Goal: Information Seeking & Learning: Learn about a topic

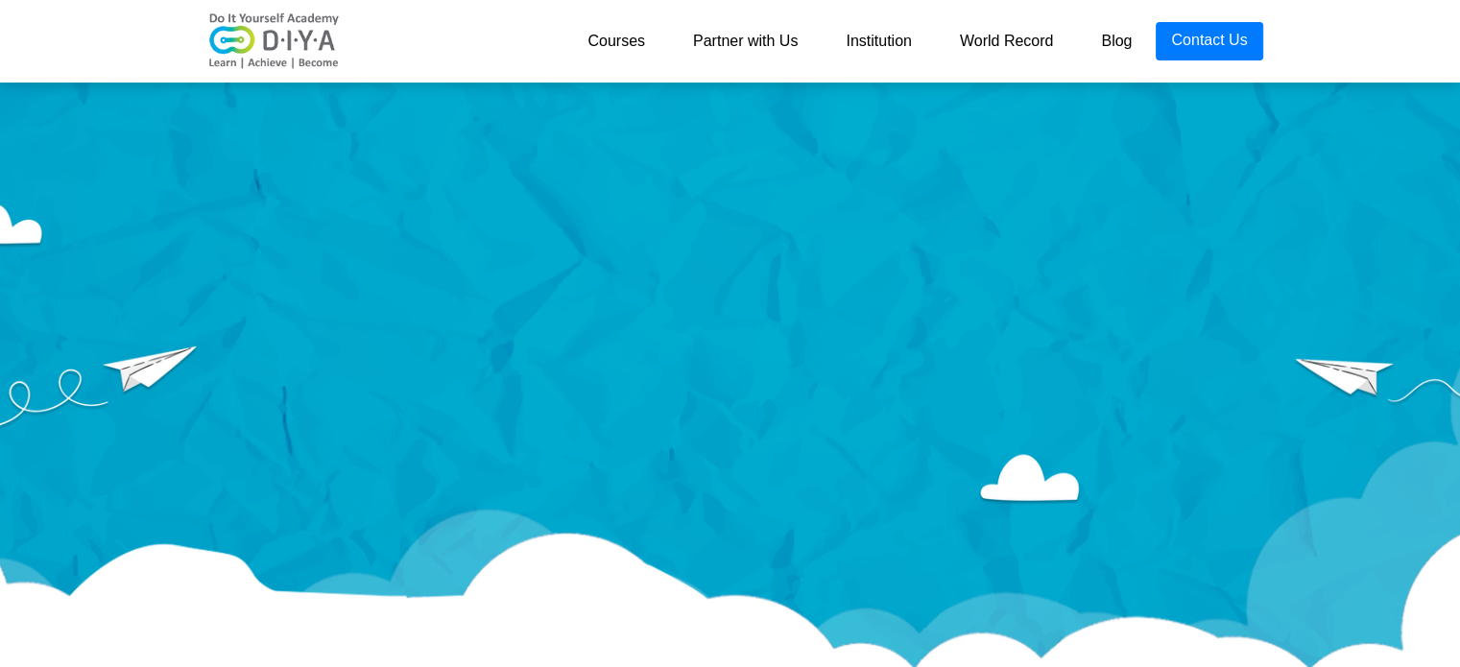
click at [622, 33] on link "Courses" at bounding box center [617, 41] width 106 height 38
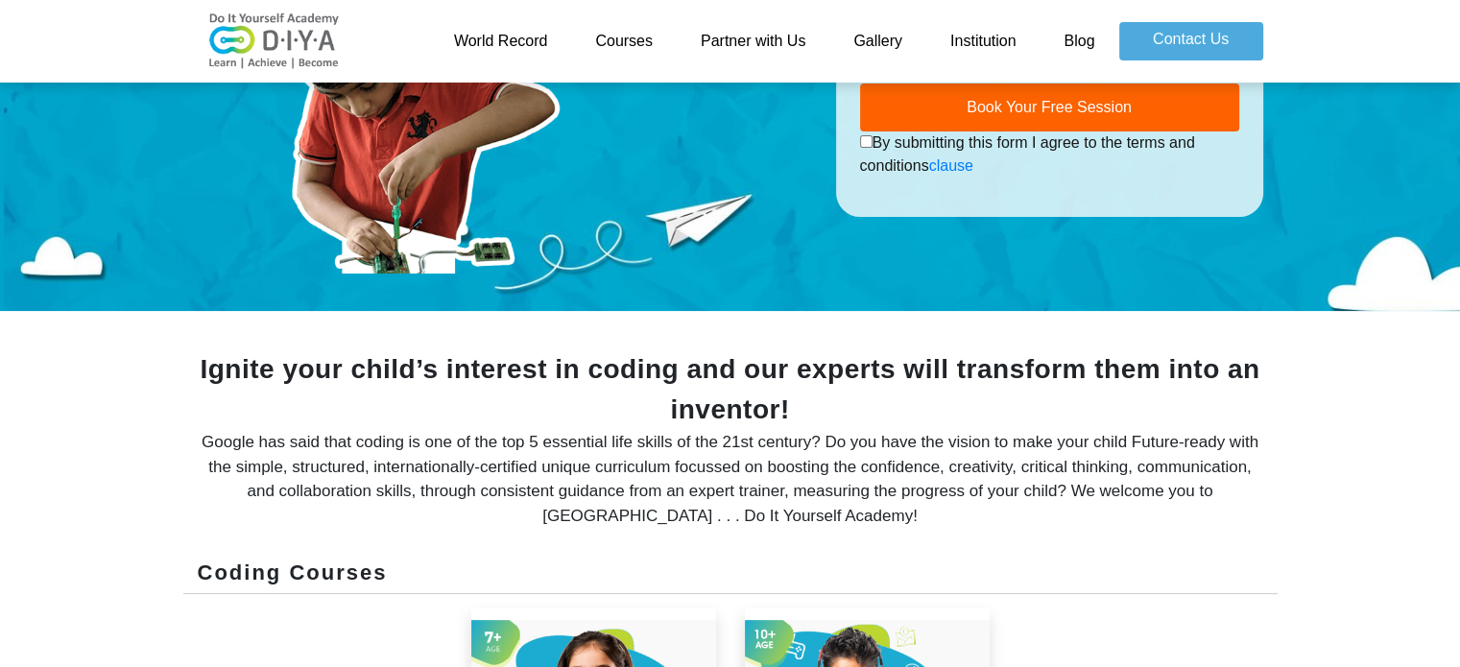
scroll to position [293, 0]
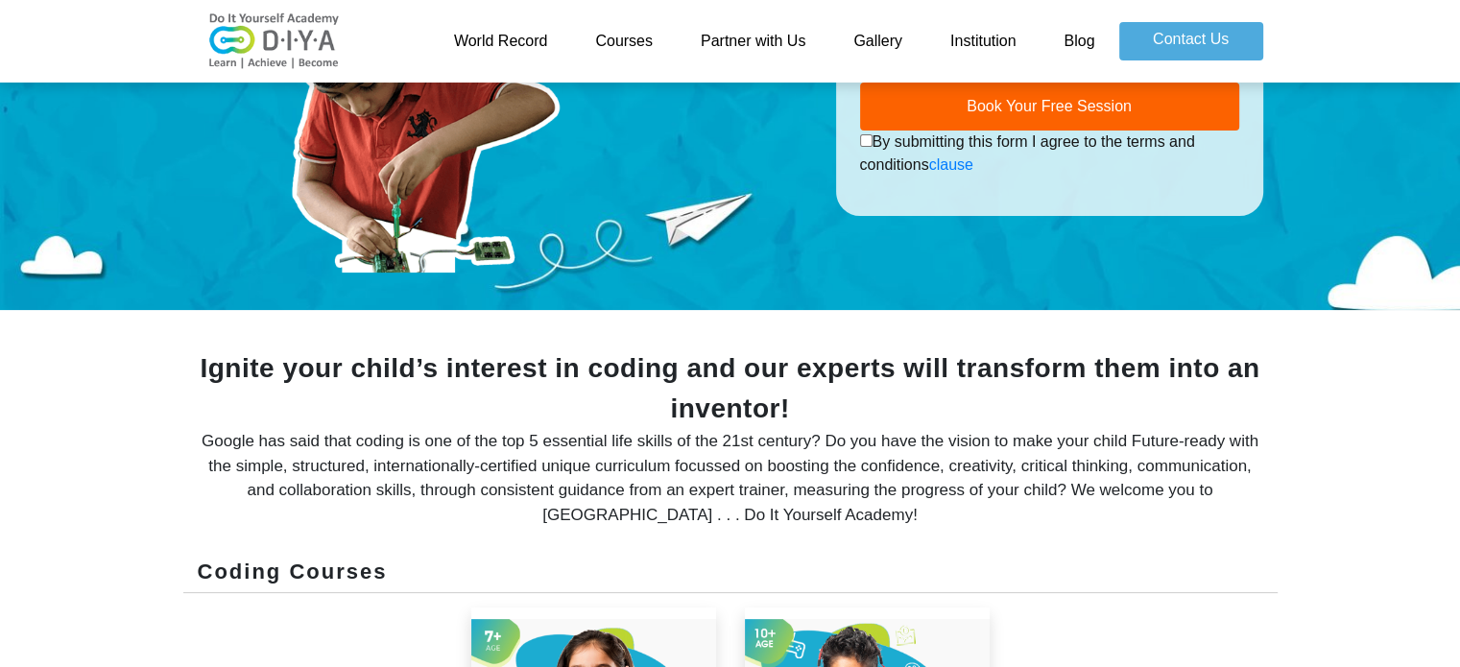
drag, startPoint x: 189, startPoint y: 439, endPoint x: 735, endPoint y: 522, distance: 551.7
click at [735, 522] on div "Ignite your child’s interest in coding and our experts will transform them into…" at bounding box center [730, 452] width 1095 height 207
click at [884, 510] on div "Google has said that coding is one of the top 5 essential life skills of the 21…" at bounding box center [731, 478] width 1066 height 98
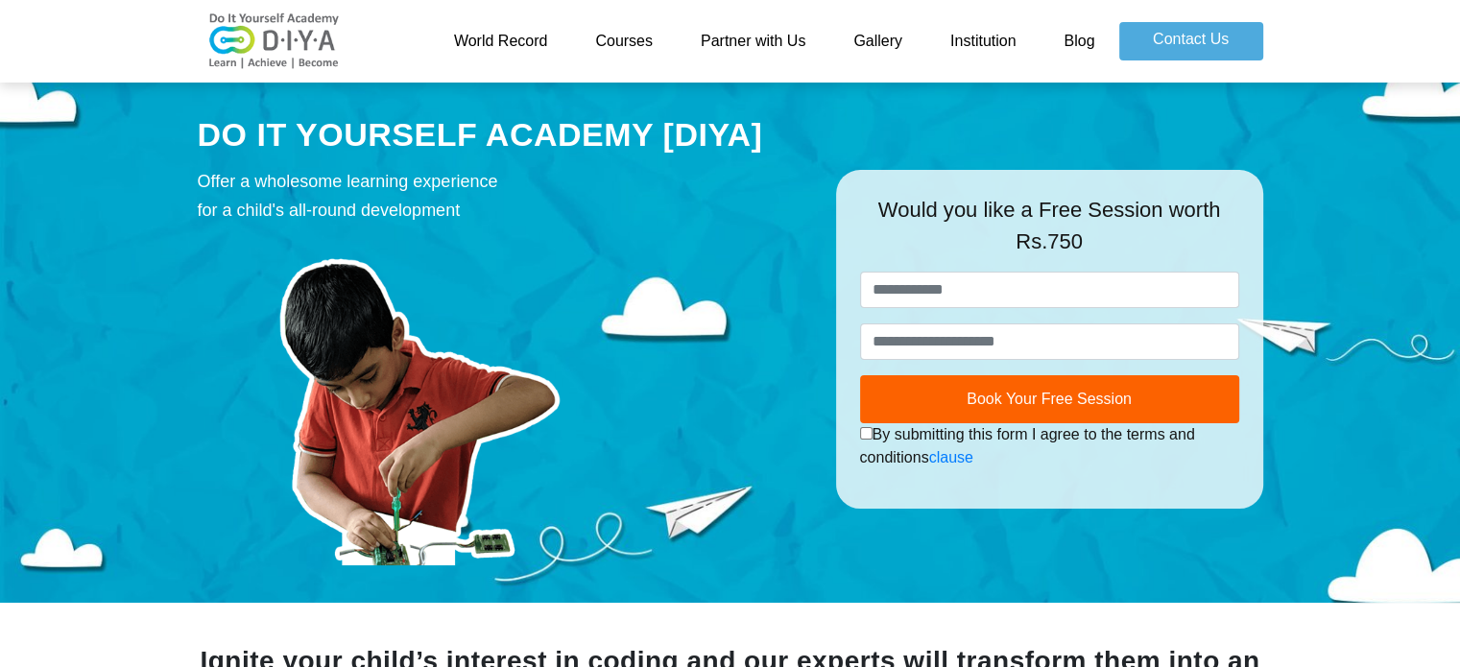
drag, startPoint x: 193, startPoint y: 184, endPoint x: 484, endPoint y: 214, distance: 292.4
click at [484, 214] on div "DO IT YOURSELF ACADEMY [DIYA] Offer a wholesome learning experience for a child…" at bounding box center [502, 339] width 638 height 454
click at [484, 214] on div "Offer a wholesome learning experience for a child's all-round development" at bounding box center [503, 196] width 610 height 58
drag, startPoint x: 484, startPoint y: 214, endPoint x: 204, endPoint y: 140, distance: 289.9
click at [204, 140] on div "DO IT YOURSELF ACADEMY [DIYA] Offer a wholesome learning experience for a child…" at bounding box center [502, 339] width 638 height 454
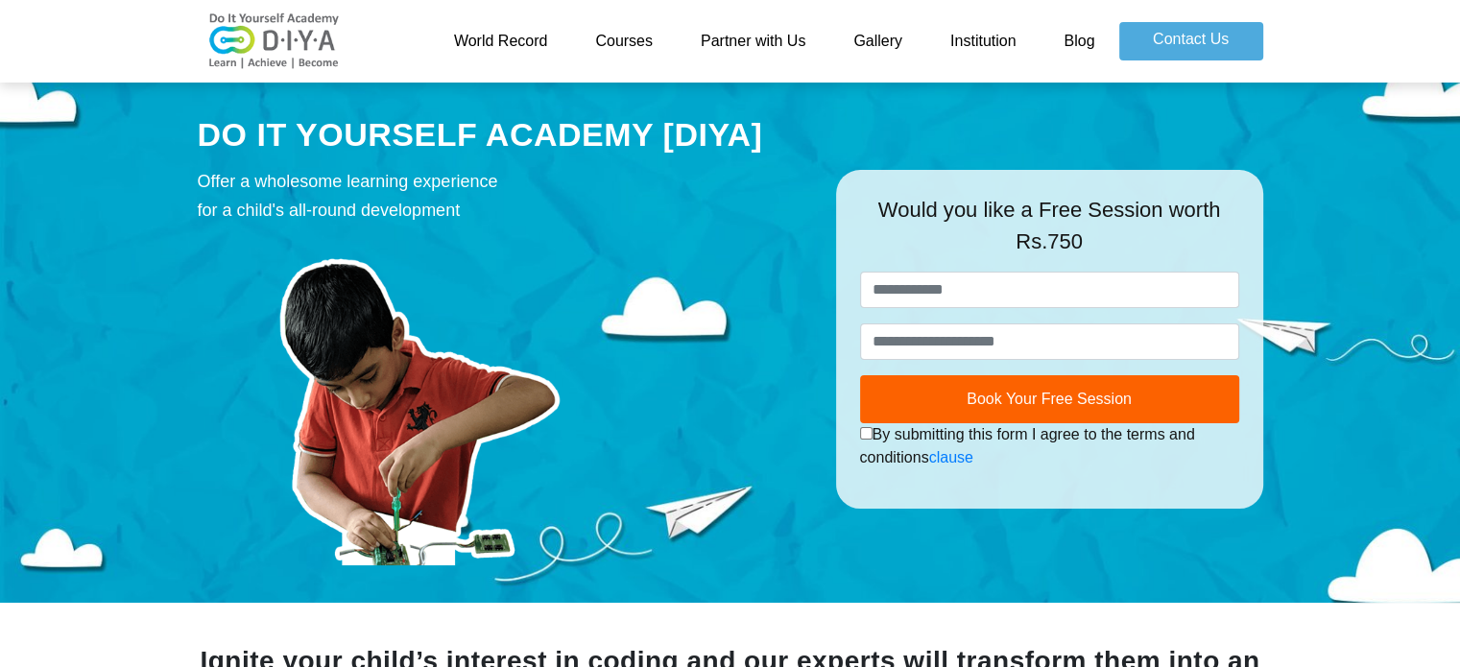
click at [204, 140] on div "DO IT YOURSELF ACADEMY [DIYA]" at bounding box center [503, 135] width 610 height 46
drag, startPoint x: 204, startPoint y: 140, endPoint x: 451, endPoint y: 211, distance: 257.7
click at [451, 211] on div "DO IT YOURSELF ACADEMY [DIYA] Offer a wholesome learning experience for a child…" at bounding box center [502, 339] width 638 height 454
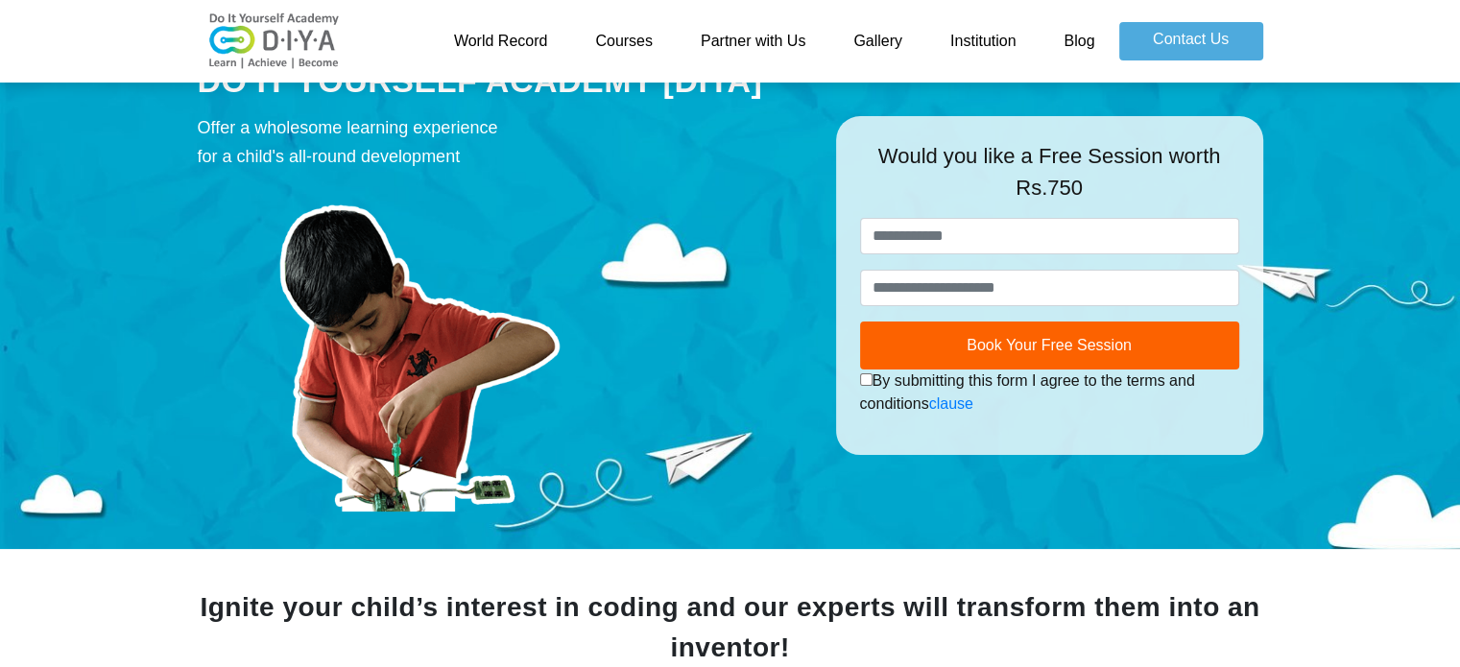
click at [451, 211] on img at bounding box center [419, 346] width 442 height 331
click at [492, 149] on div "Offer a wholesome learning experience for a child's all-round development" at bounding box center [503, 142] width 610 height 58
click at [638, 46] on link "Courses" at bounding box center [624, 41] width 106 height 38
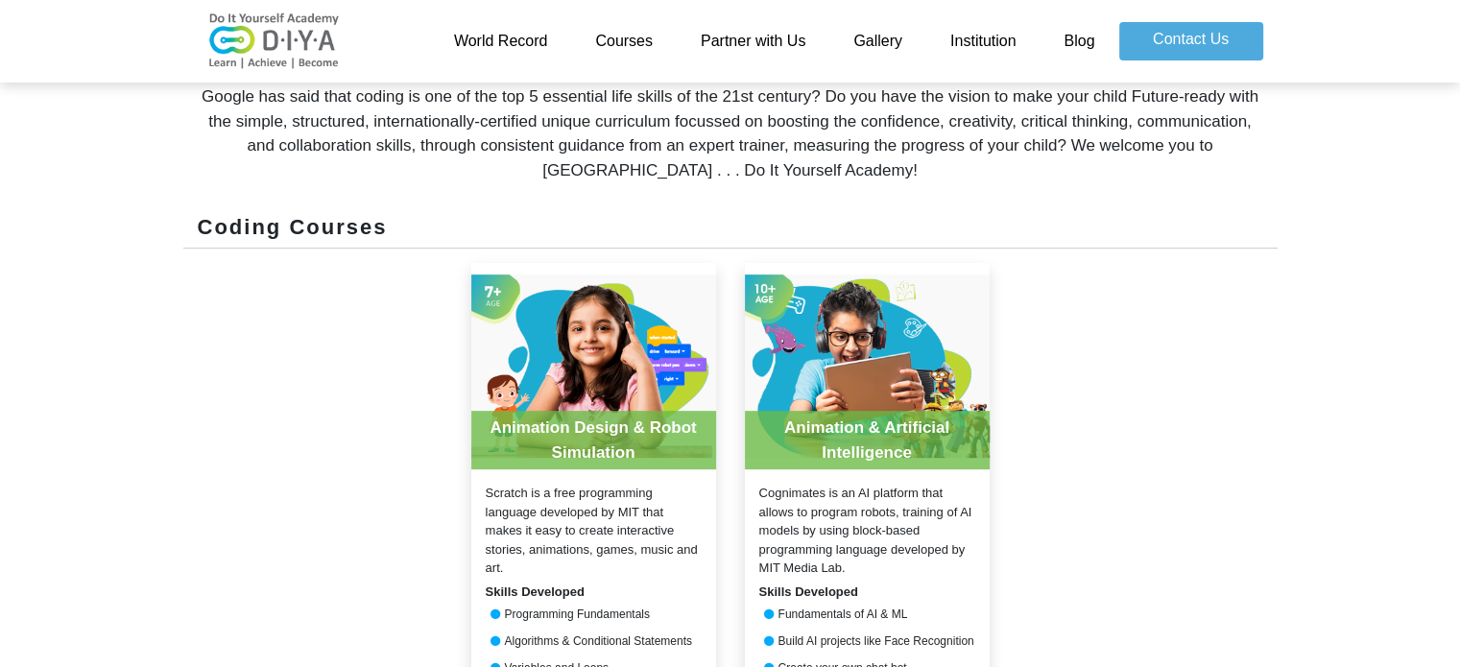
scroll to position [637, 0]
